Goal: Task Accomplishment & Management: Use online tool/utility

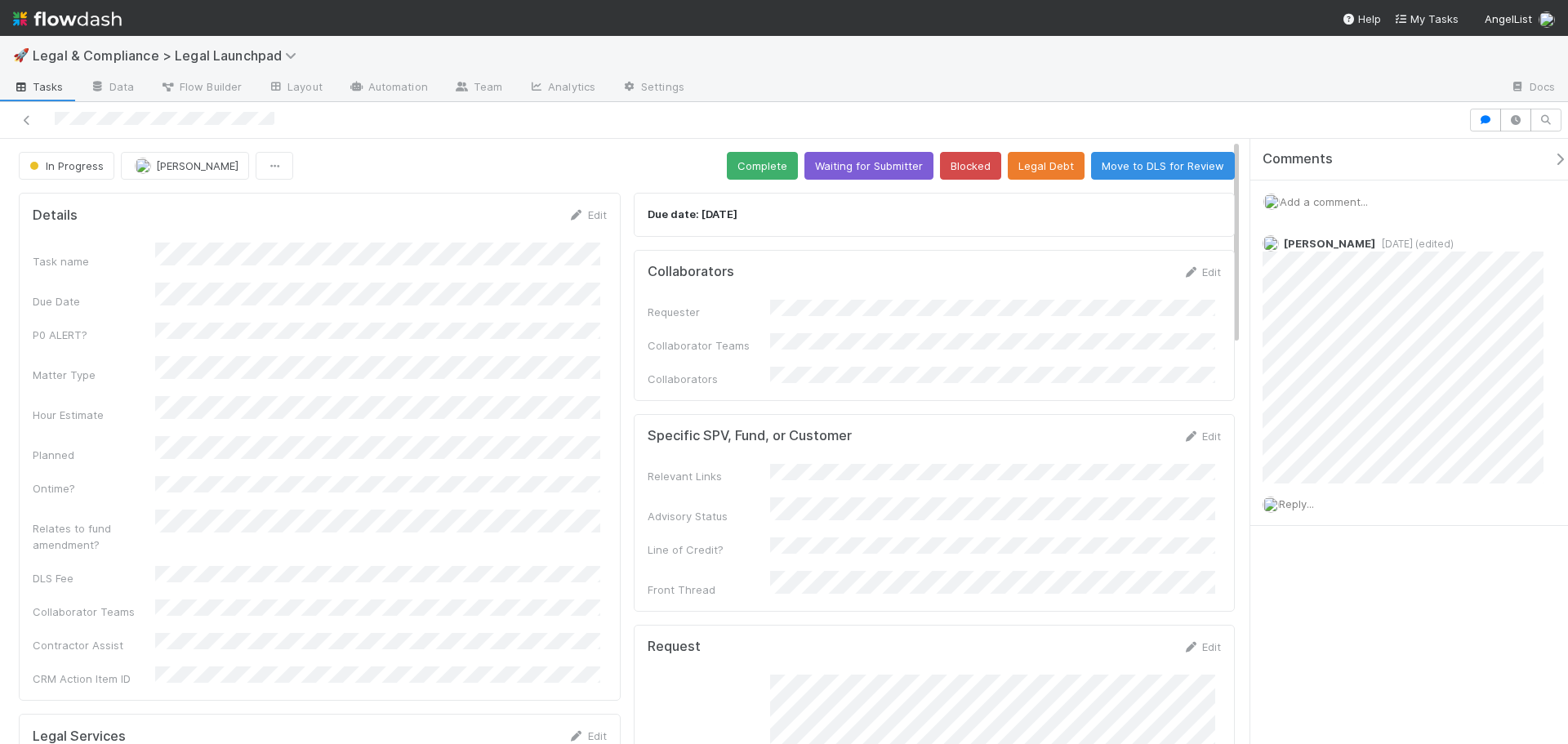
click at [921, 316] on div "Requester Collaborator Teams Collaborators" at bounding box center [934, 343] width 574 height 87
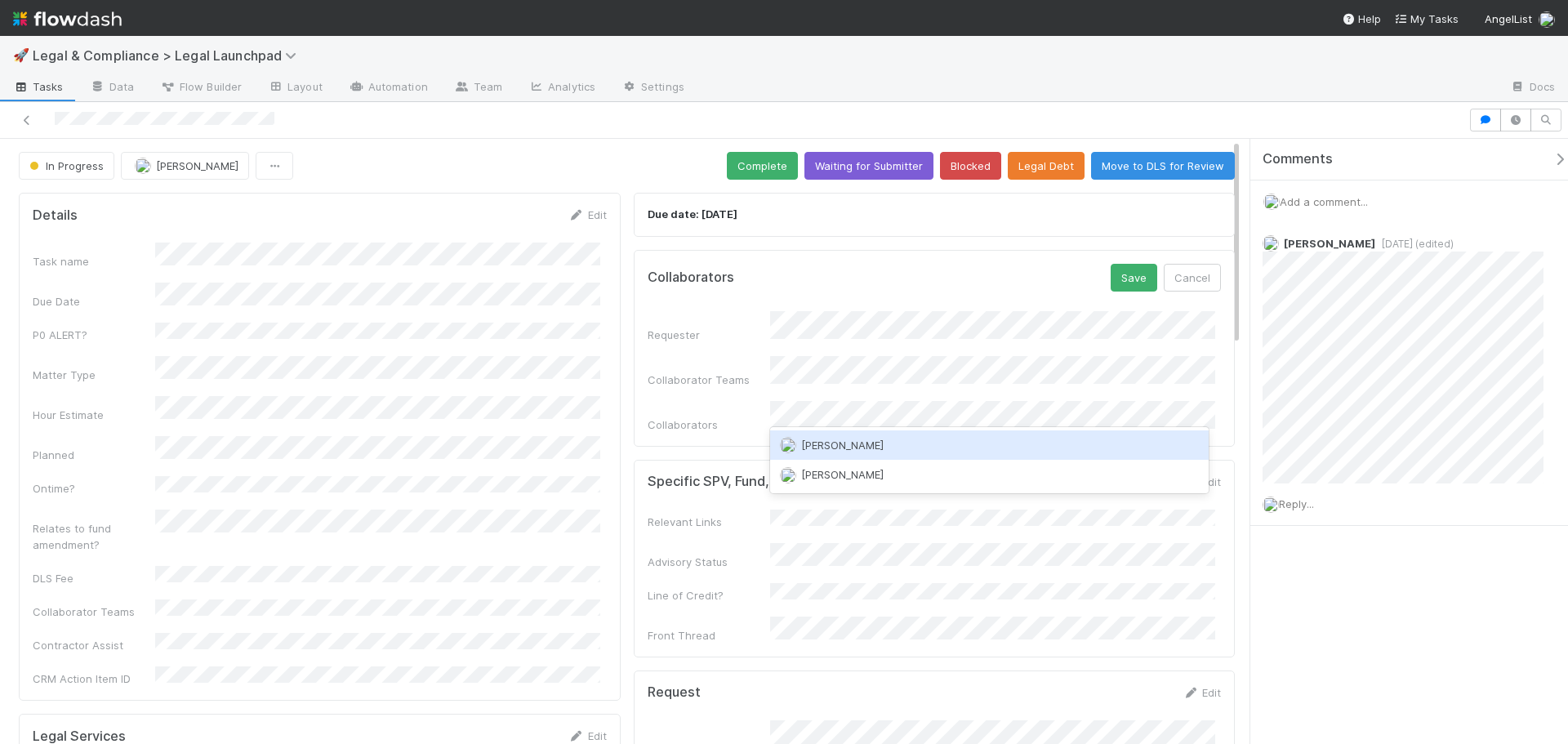
click at [913, 446] on div "[PERSON_NAME]" at bounding box center [989, 445] width 439 height 29
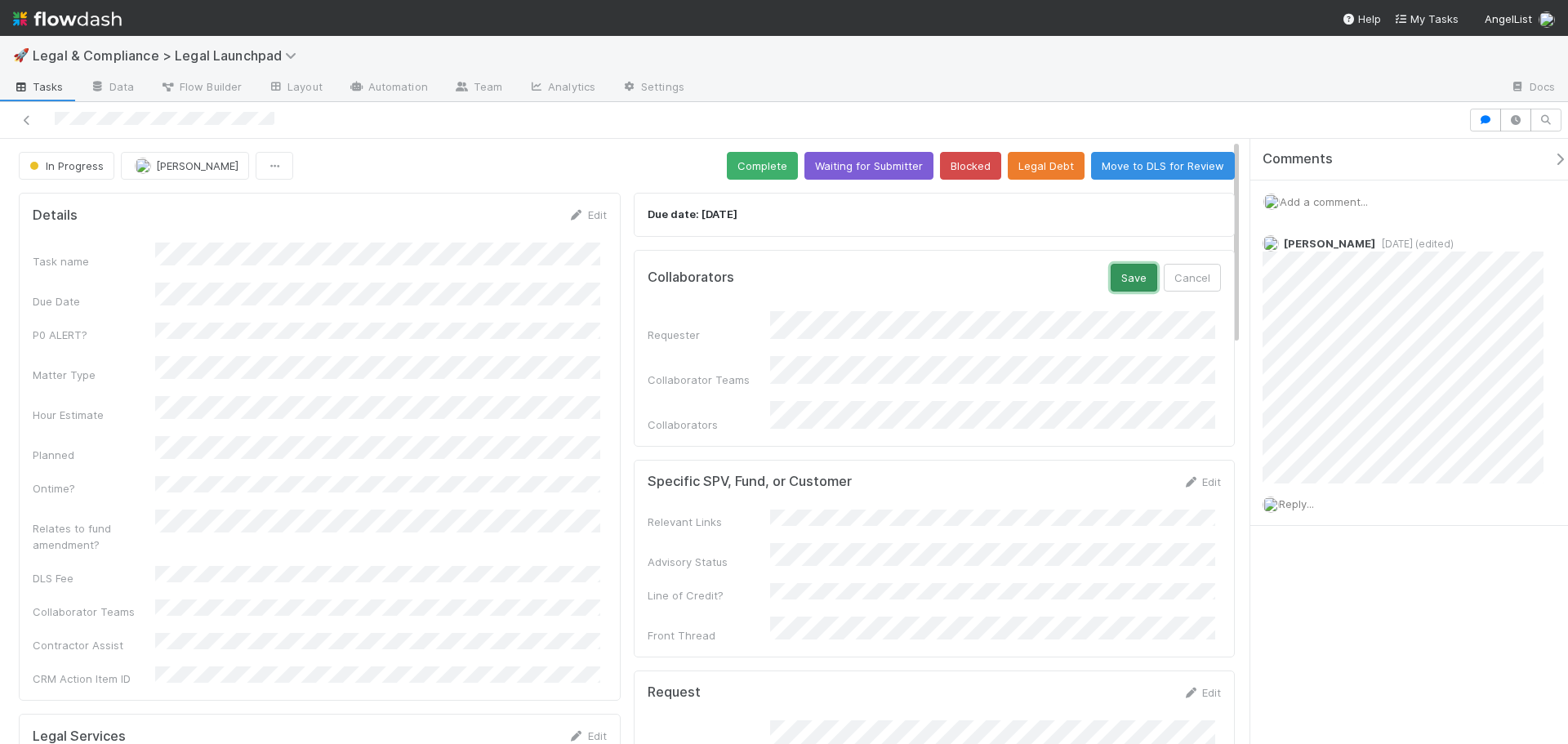
click at [1134, 281] on button "Save" at bounding box center [1133, 278] width 47 height 27
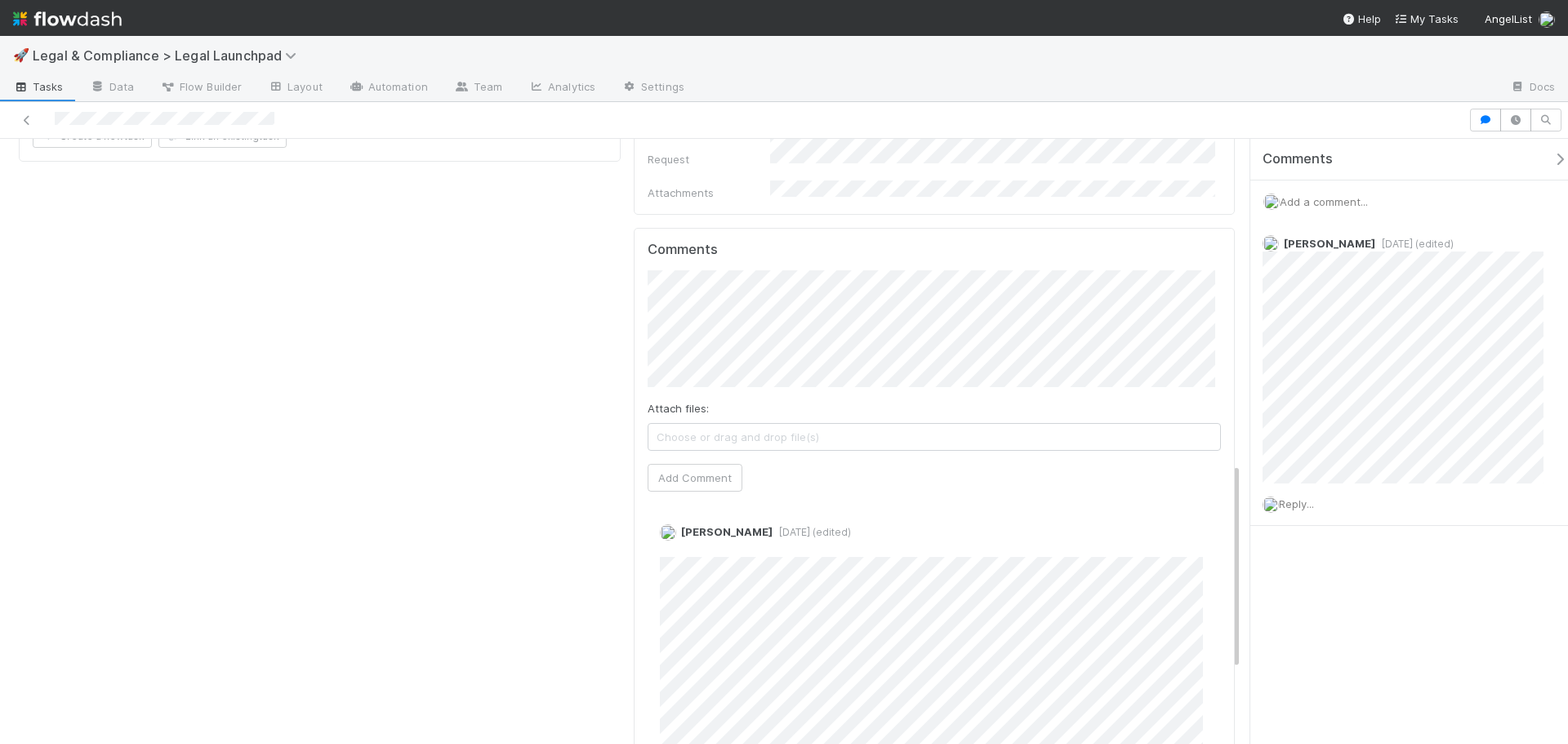
scroll to position [980, 0]
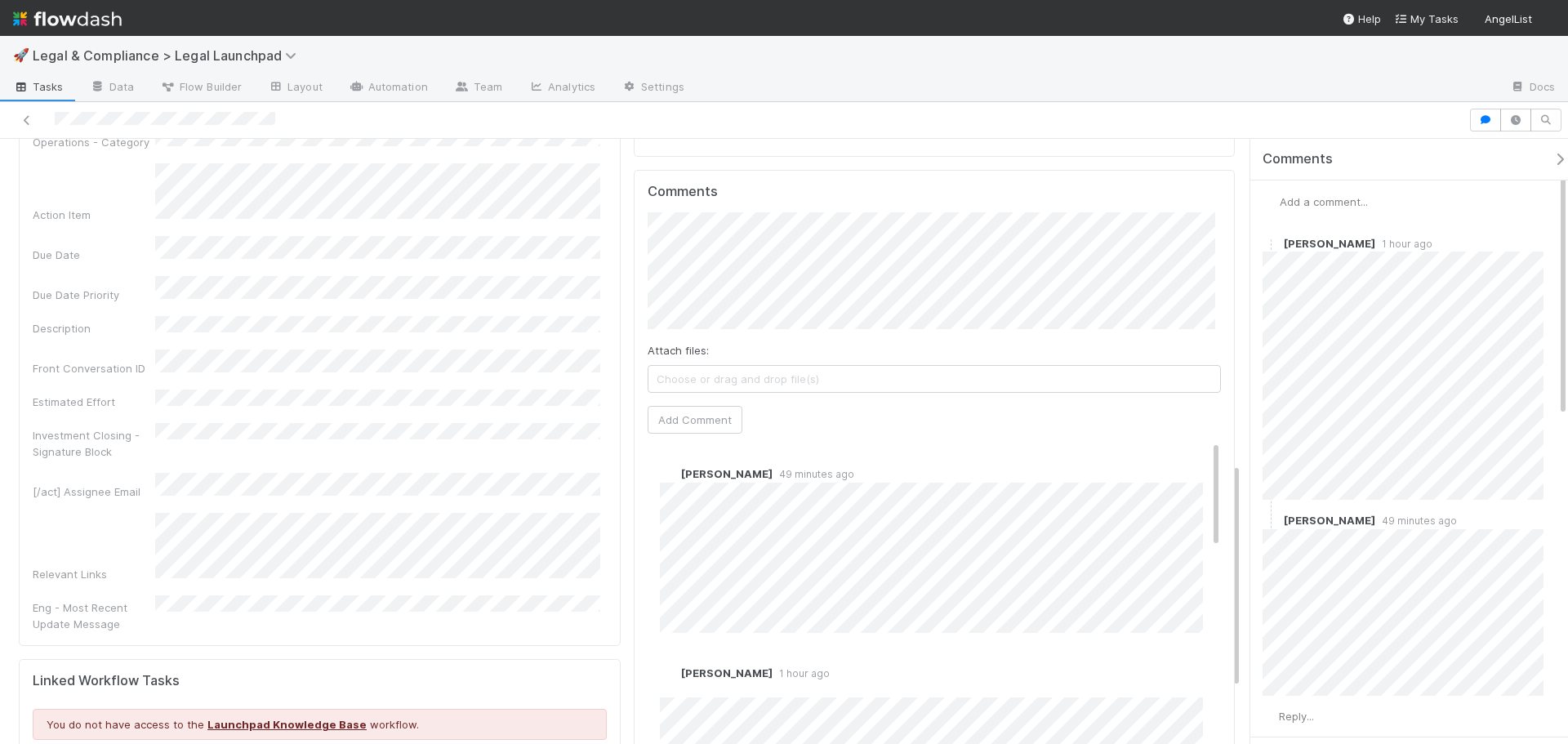
scroll to position [855, 0]
click at [754, 245] on button "[PERSON_NAME]" at bounding box center [713, 241] width 124 height 23
click at [681, 399] on div "Comments Attach files: Choose or drag and drop file(s) Add Comment Manav Mehta …" at bounding box center [934, 476] width 574 height 584
click at [682, 408] on button "Add Comment" at bounding box center [694, 421] width 94 height 27
